Goal: Task Accomplishment & Management: Use online tool/utility

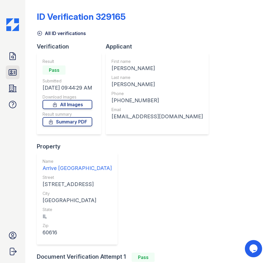
click at [11, 69] on icon at bounding box center [12, 72] width 7 height 6
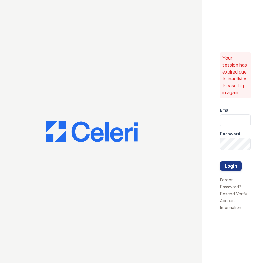
type input "[EMAIL_ADDRESS][DOMAIN_NAME]"
click at [229, 170] on button "Login" at bounding box center [231, 165] width 22 height 9
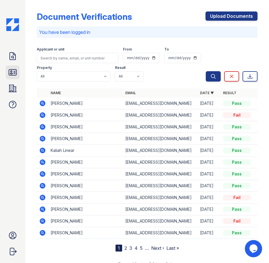
click at [13, 73] on icon at bounding box center [12, 72] width 9 height 9
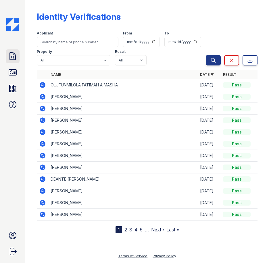
click at [11, 57] on icon at bounding box center [12, 56] width 9 height 9
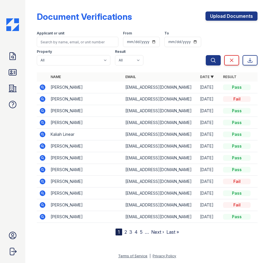
click at [212, 245] on div at bounding box center [146, 249] width 225 height 8
